Goal: Navigation & Orientation: Understand site structure

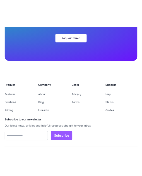
scroll to position [3232, 0]
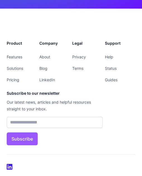
scroll to position [3296, 0]
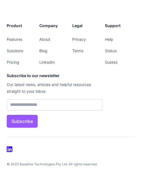
click at [11, 150] on img at bounding box center [10, 149] width 7 height 7
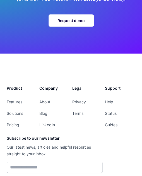
scroll to position [3212, 0]
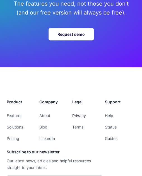
click at [77, 118] on link "Privacy" at bounding box center [79, 115] width 14 height 5
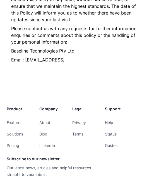
scroll to position [671, 0]
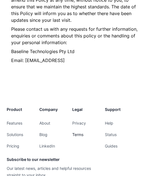
click at [77, 135] on link "Terms" at bounding box center [77, 134] width 11 height 5
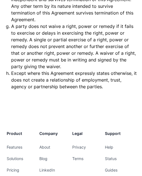
scroll to position [5480, 0]
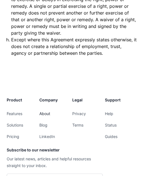
click at [45, 111] on link "About" at bounding box center [44, 113] width 11 height 5
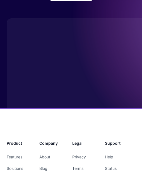
scroll to position [1894, 0]
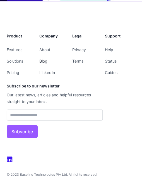
click at [44, 58] on link "Blog" at bounding box center [43, 60] width 8 height 5
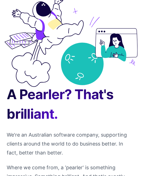
scroll to position [0, 0]
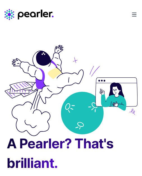
click at [25, 13] on icon "Home" at bounding box center [26, 15] width 5 height 6
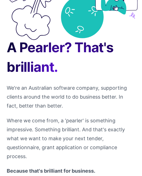
scroll to position [28, 0]
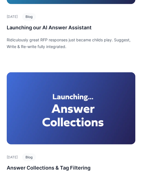
scroll to position [196, 0]
